Goal: Task Accomplishment & Management: Manage account settings

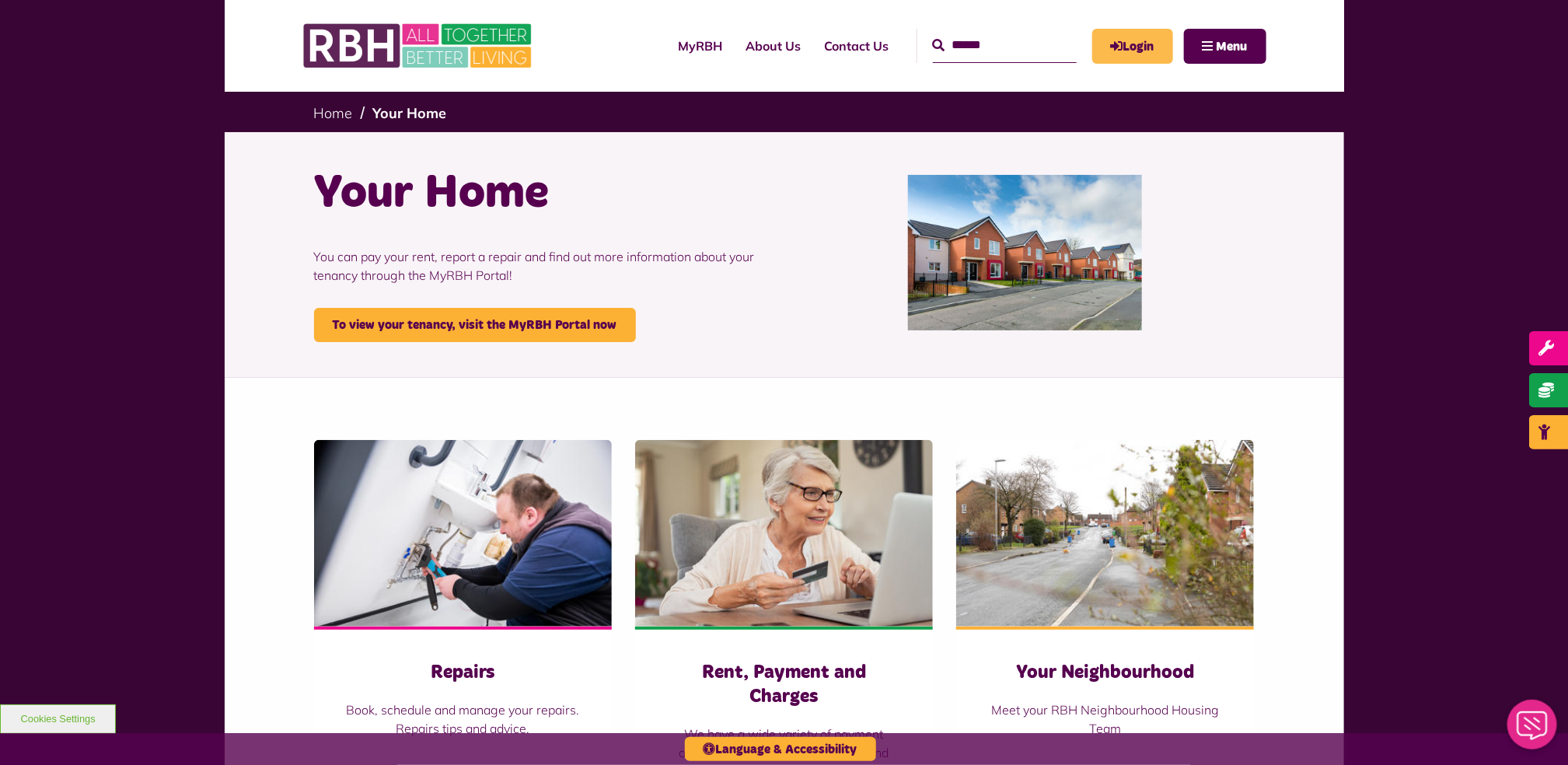
click at [1149, 43] on link "Login" at bounding box center [1133, 46] width 81 height 35
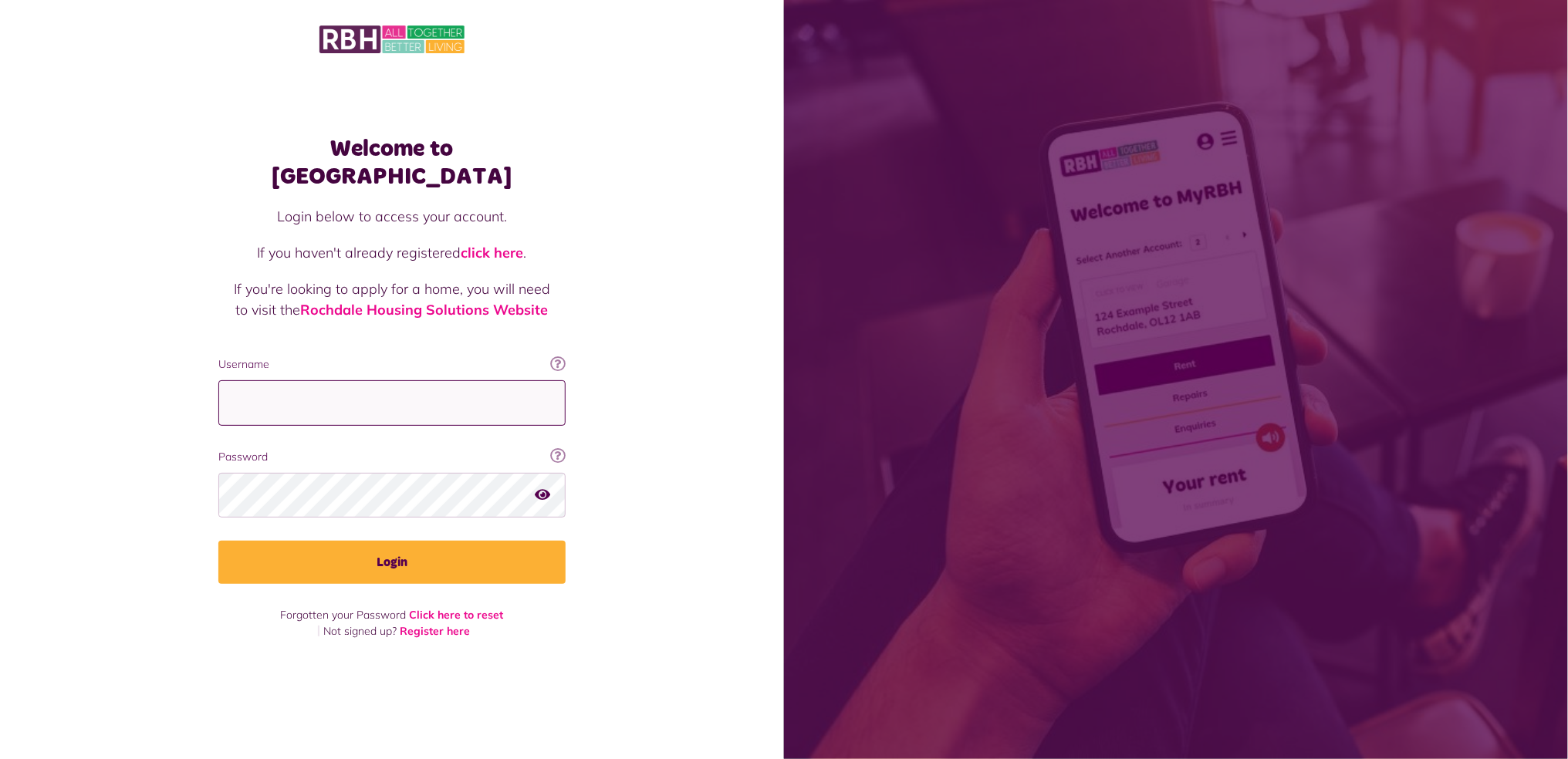
click at [305, 387] on input "Username" at bounding box center [392, 403] width 347 height 46
type input "**********"
click at [219, 540] on button "Login" at bounding box center [392, 562] width 347 height 43
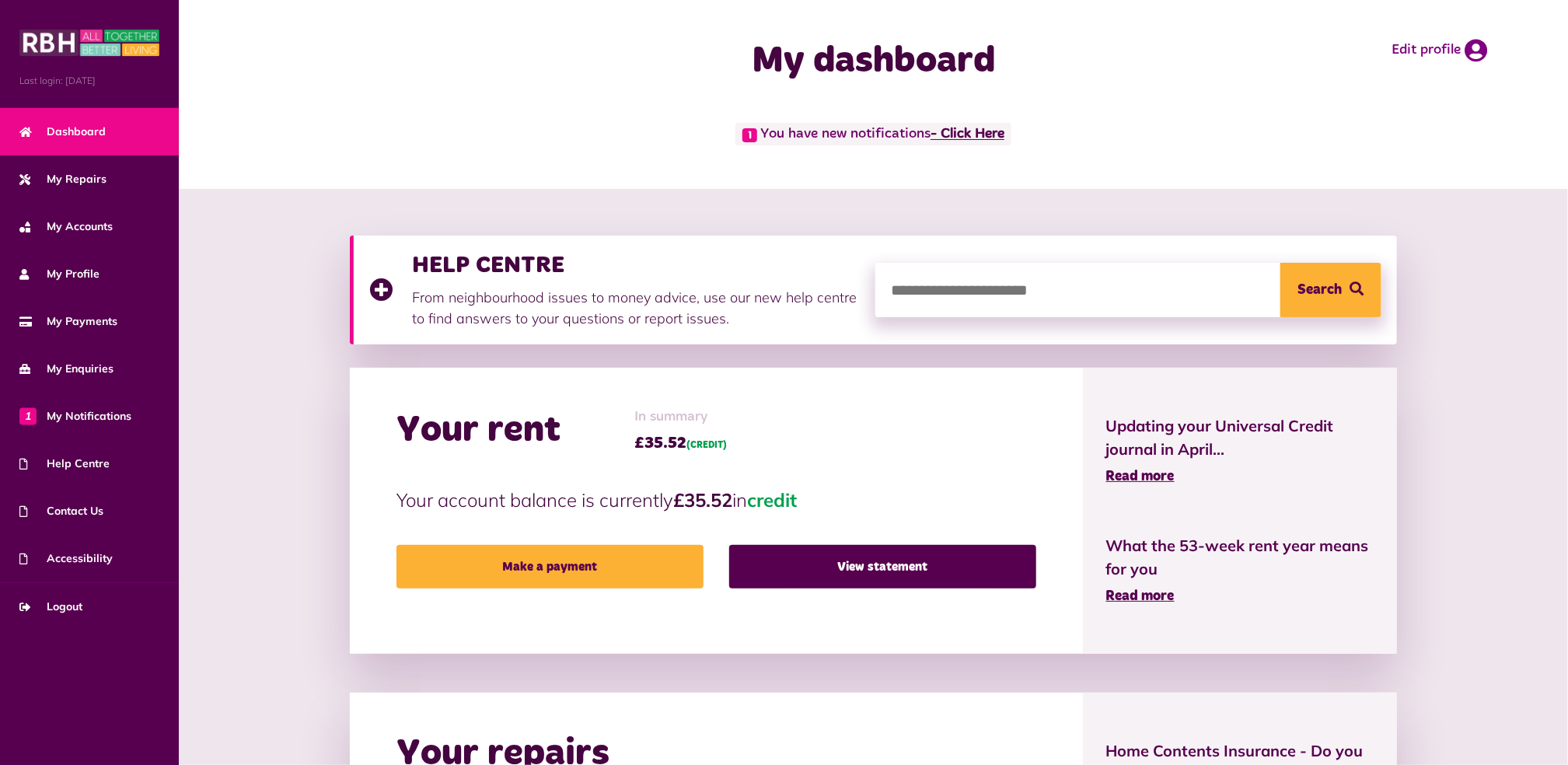
click at [998, 128] on link "- Click Here" at bounding box center [967, 135] width 74 height 14
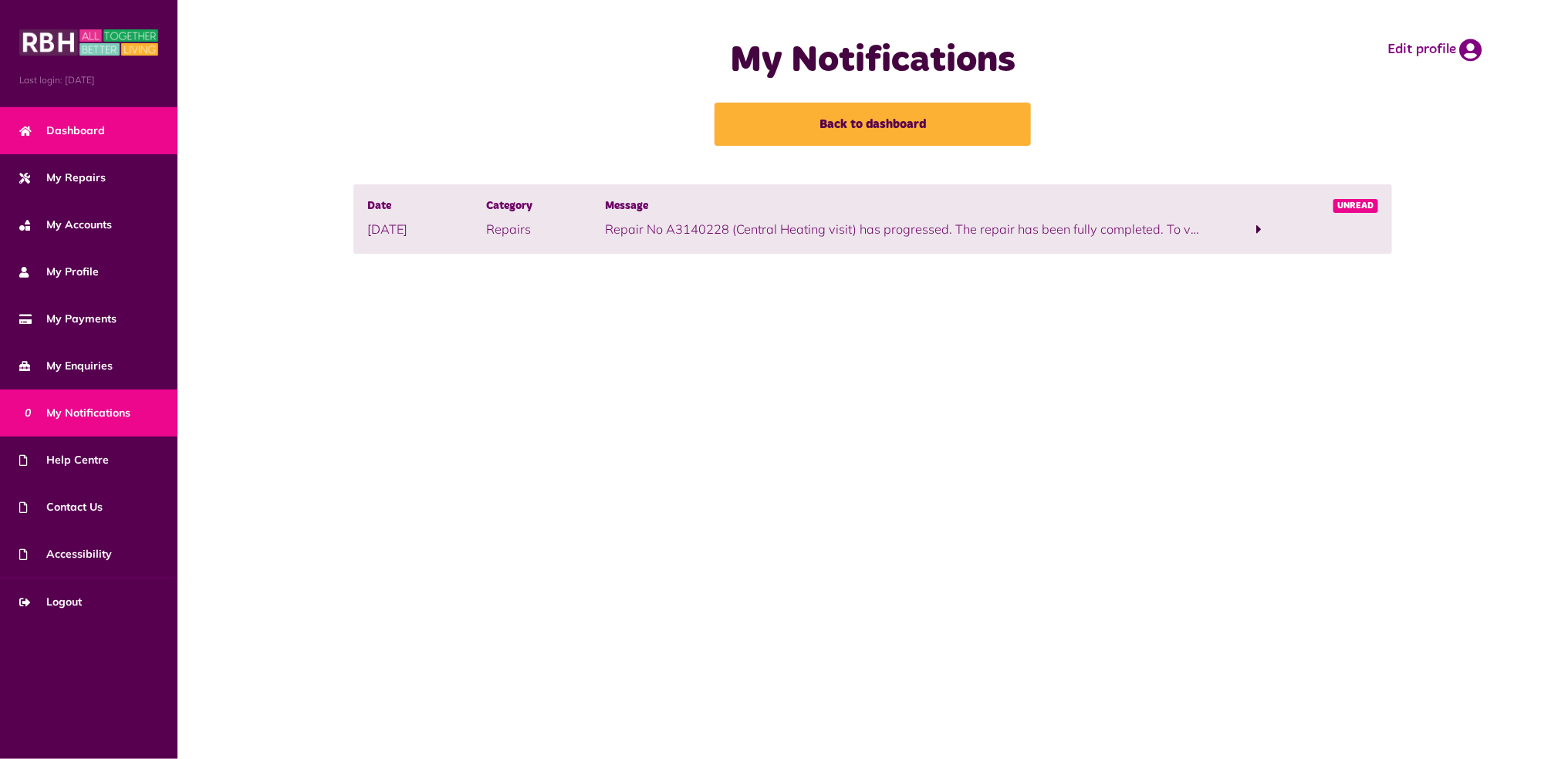
click at [72, 138] on span "Dashboard" at bounding box center [62, 131] width 86 height 17
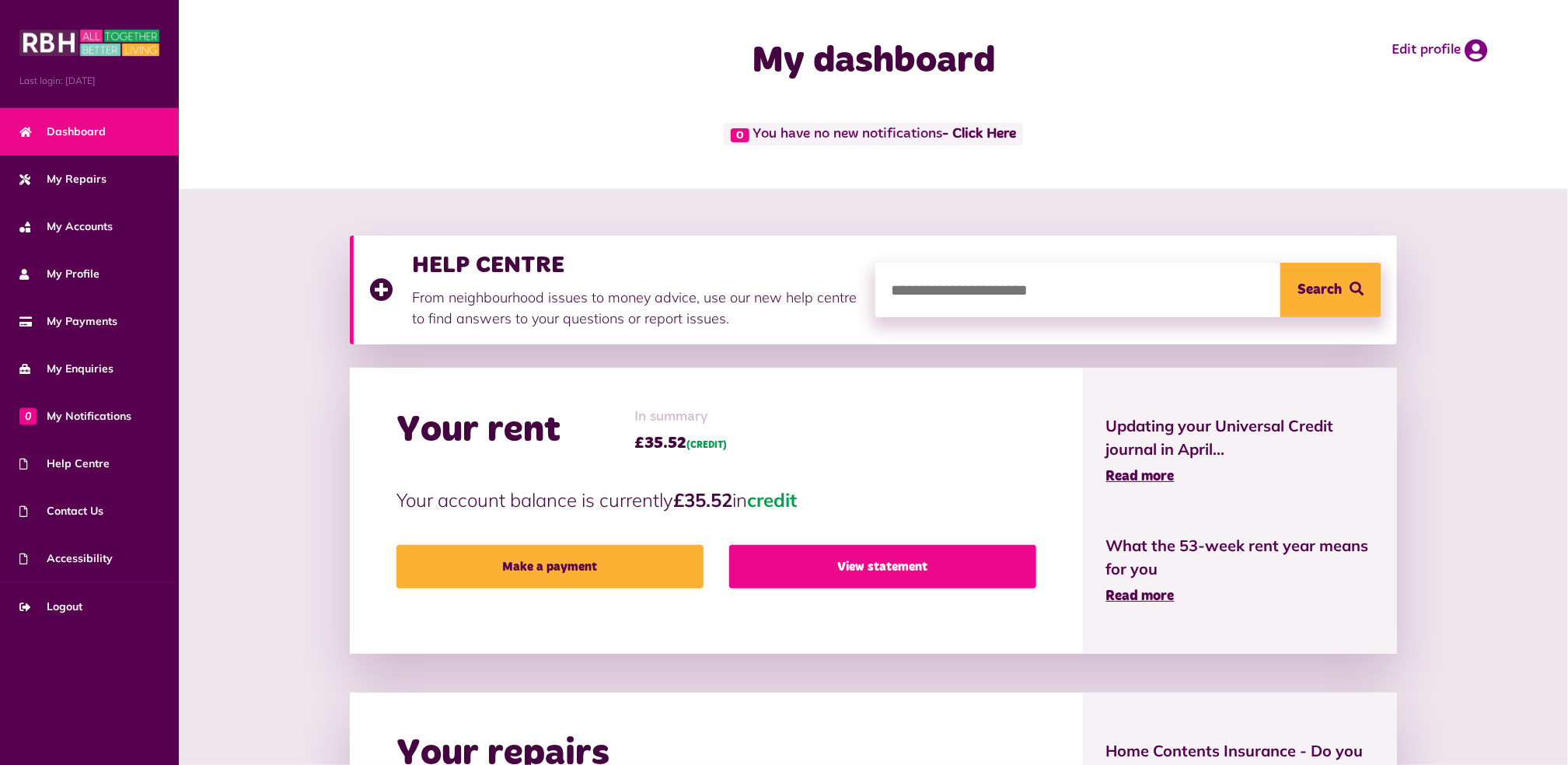
click at [828, 575] on link "View statement" at bounding box center [882, 566] width 307 height 44
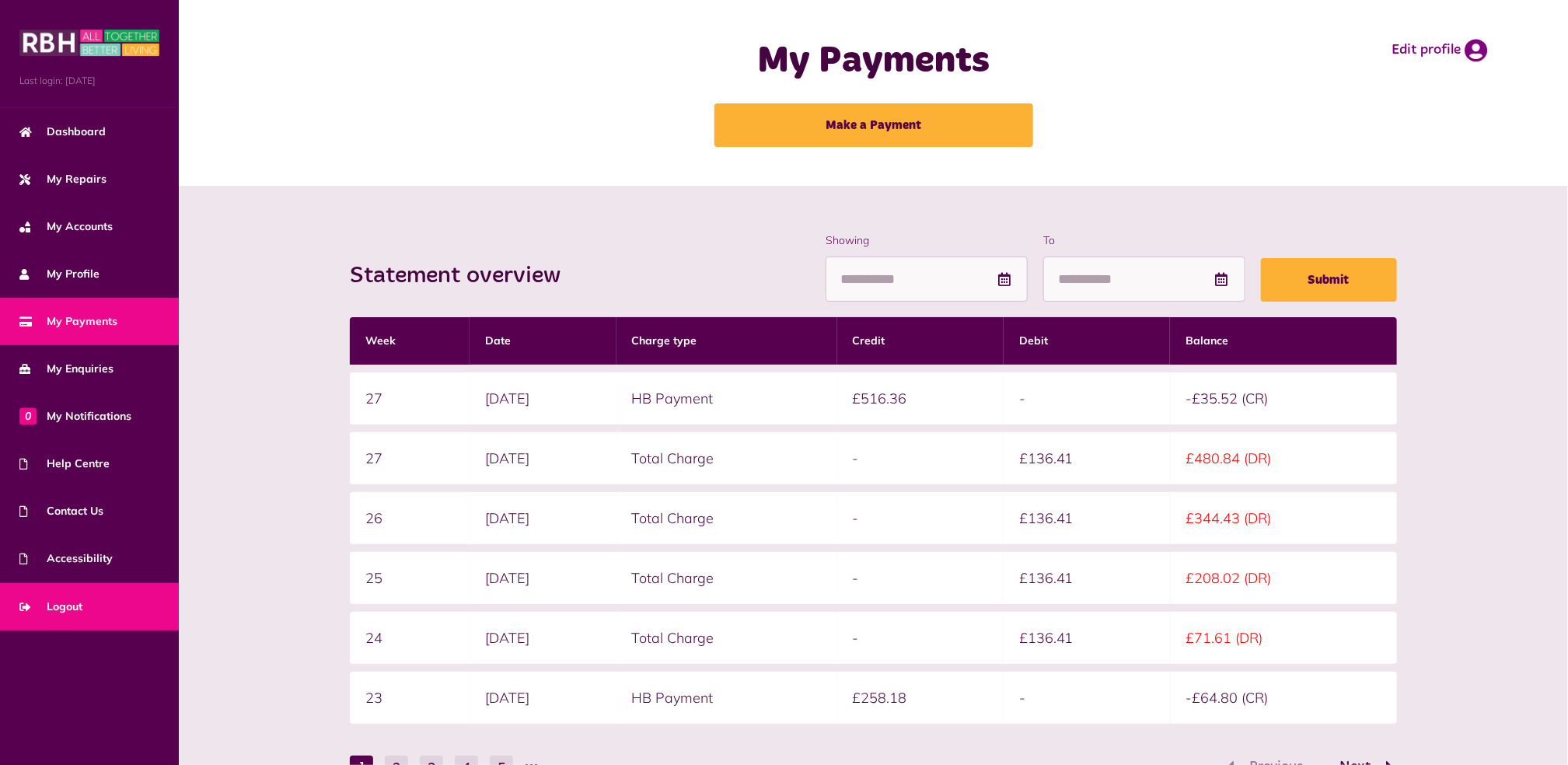
click at [36, 614] on link "Logout" at bounding box center [90, 606] width 179 height 48
